Goal: Use online tool/utility: Utilize a website feature to perform a specific function

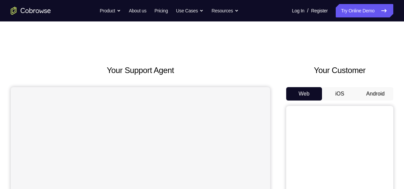
click at [342, 92] on button "iOS" at bounding box center [340, 93] width 36 height 13
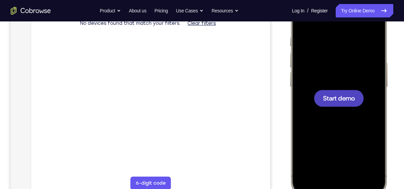
click at [334, 96] on span "Start demo" at bounding box center [339, 98] width 32 height 6
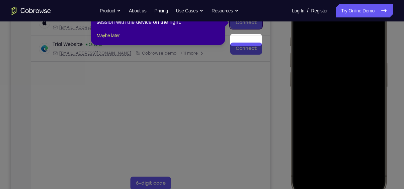
scroll to position [83, 0]
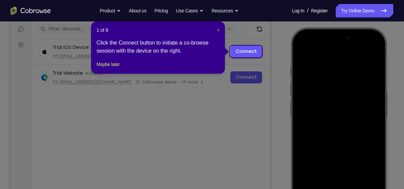
click at [218, 31] on span "×" at bounding box center [218, 29] width 3 height 5
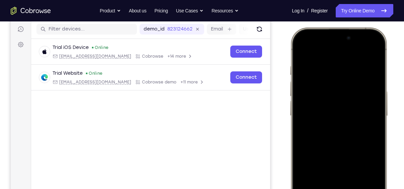
click at [308, 62] on div at bounding box center [339, 126] width 88 height 191
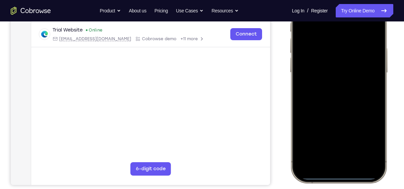
click at [332, 166] on div at bounding box center [339, 83] width 88 height 191
click at [315, 154] on div at bounding box center [339, 83] width 88 height 191
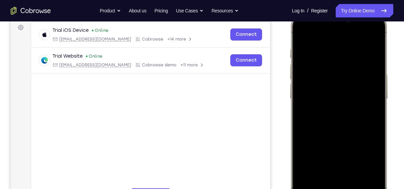
click at [327, 43] on div at bounding box center [339, 109] width 88 height 191
click at [350, 170] on div at bounding box center [339, 109] width 88 height 191
click at [344, 80] on div at bounding box center [339, 109] width 88 height 191
click at [345, 99] on div at bounding box center [339, 109] width 88 height 191
click at [343, 114] on div at bounding box center [339, 109] width 88 height 191
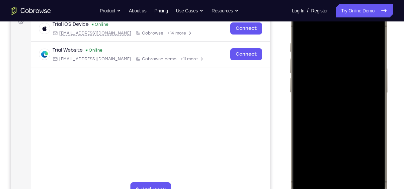
scroll to position [106, 0]
click at [351, 134] on div at bounding box center [339, 104] width 88 height 191
click at [354, 165] on div at bounding box center [339, 104] width 88 height 191
click at [299, 27] on div at bounding box center [339, 104] width 88 height 191
click at [333, 40] on div at bounding box center [339, 104] width 88 height 191
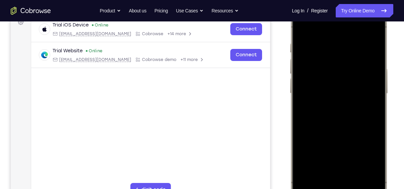
click at [371, 30] on div at bounding box center [339, 104] width 88 height 191
click at [352, 46] on div at bounding box center [339, 104] width 88 height 191
click at [374, 71] on div at bounding box center [339, 104] width 88 height 191
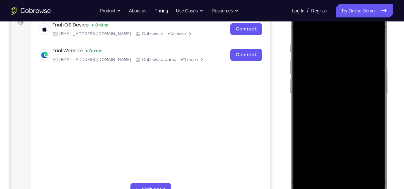
click at [370, 30] on div at bounding box center [339, 104] width 88 height 191
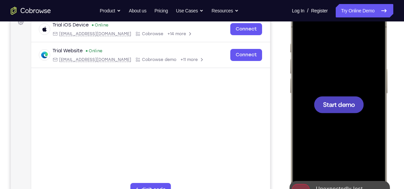
scroll to position [0, 0]
